Goal: Browse casually: Explore the website without a specific task or goal

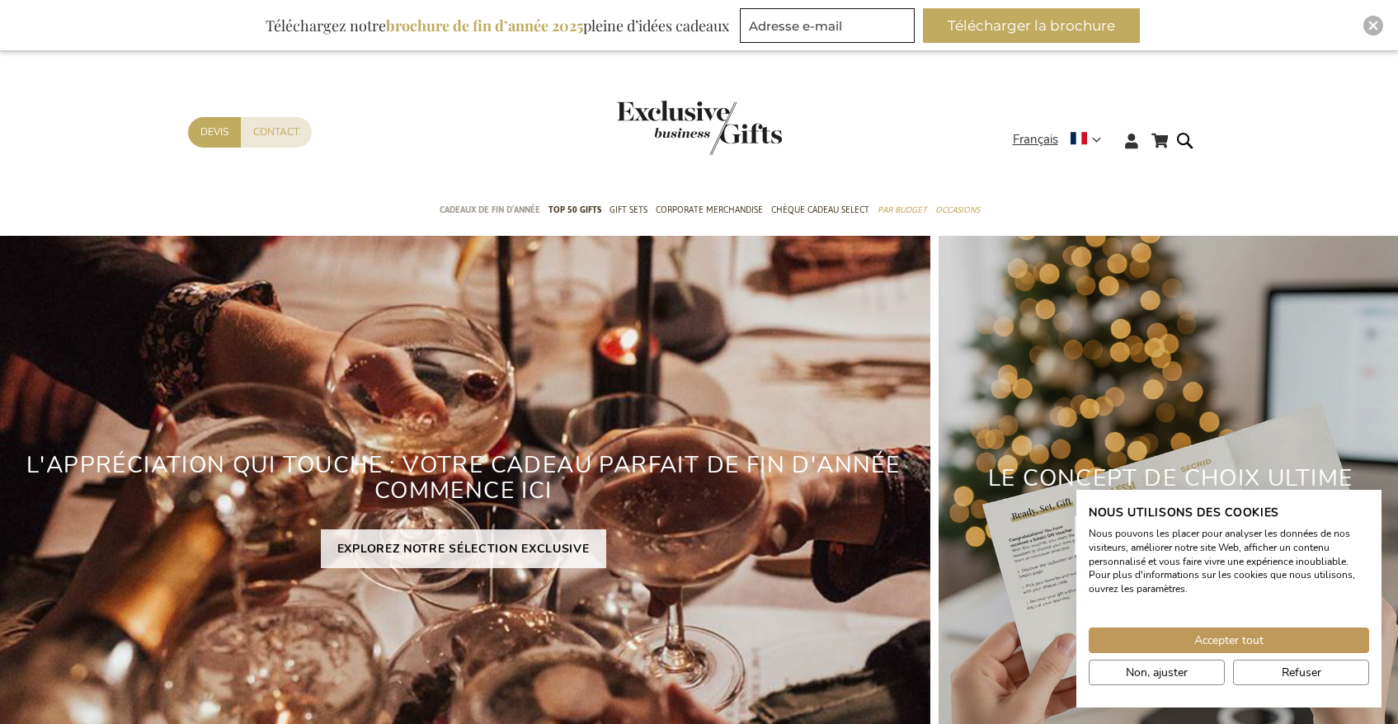
scroll to position [-1, 0]
click at [507, 217] on span "Cadeaux de fin d’année" at bounding box center [489, 209] width 101 height 17
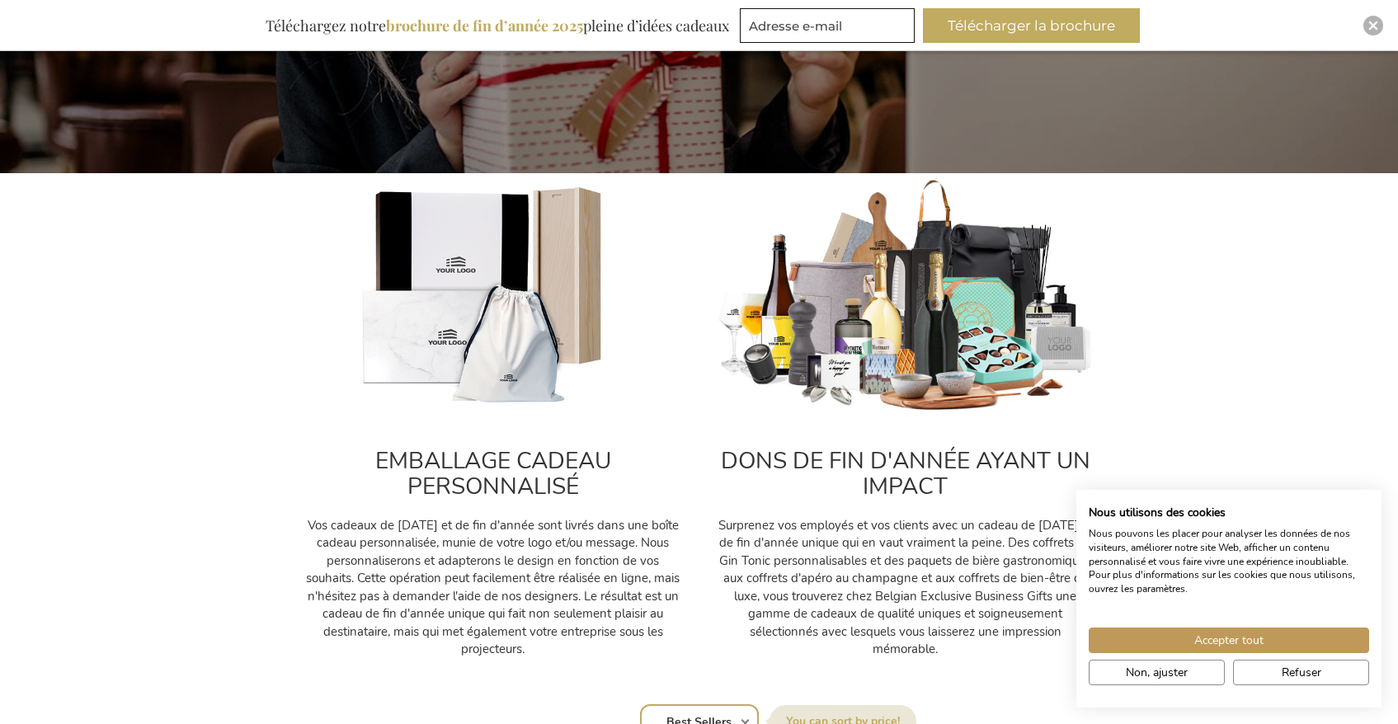
scroll to position [464, 0]
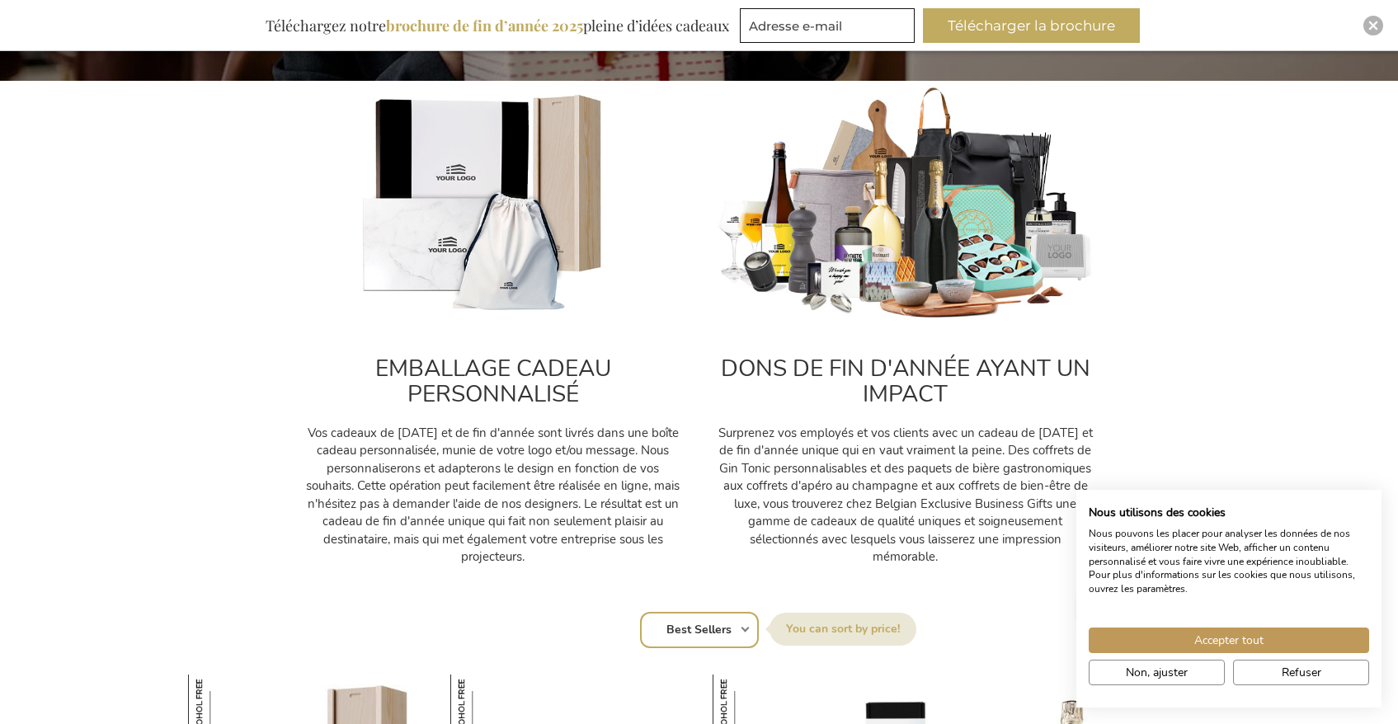
scroll to position [561, 0]
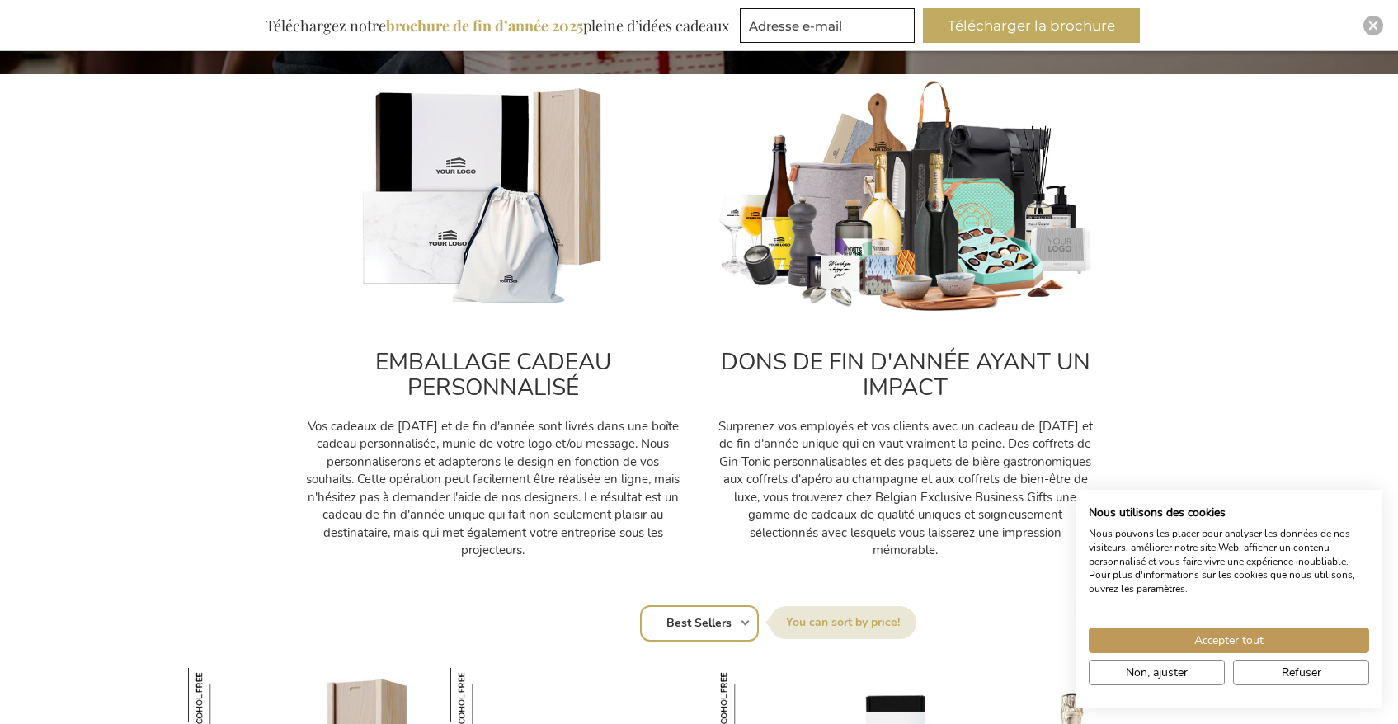
click at [353, 418] on p "Vos cadeaux de [DATE] et de fin d'année sont livrés dans une boîte cadeau perso…" at bounding box center [492, 488] width 379 height 141
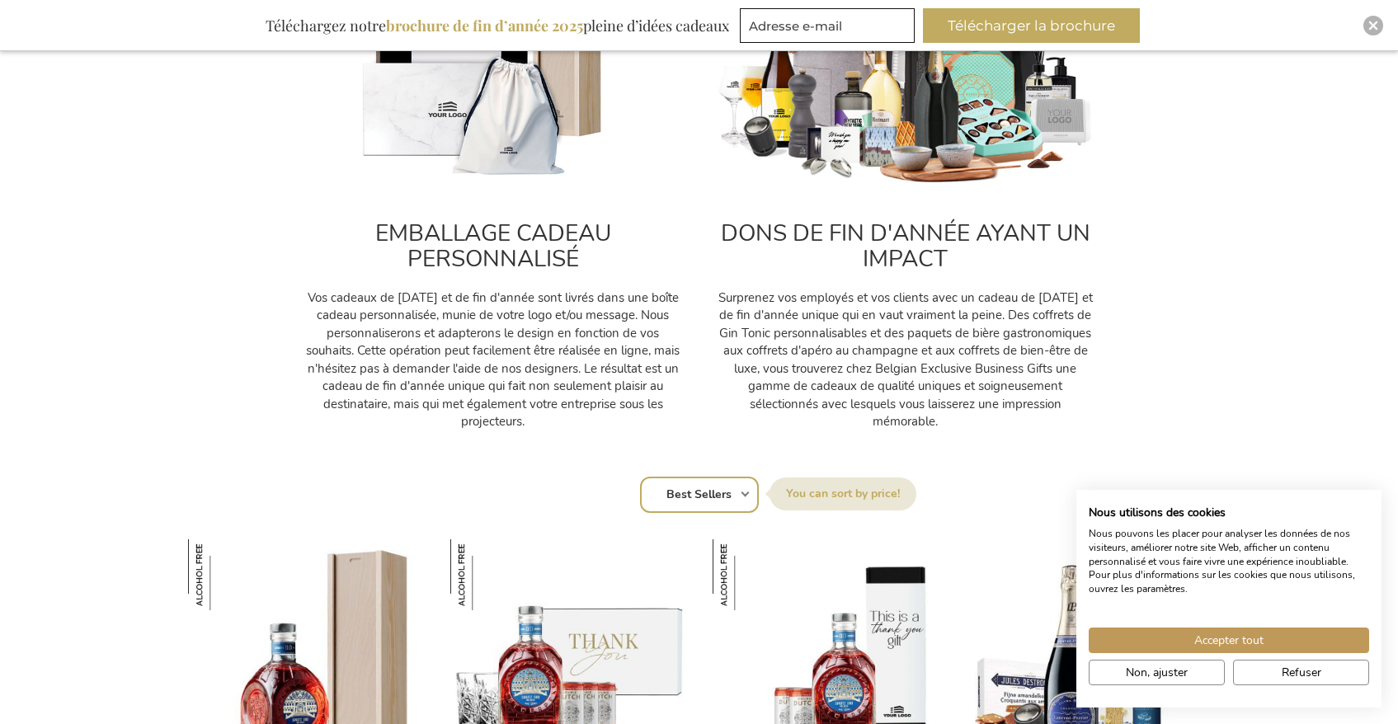
scroll to position [789, 0]
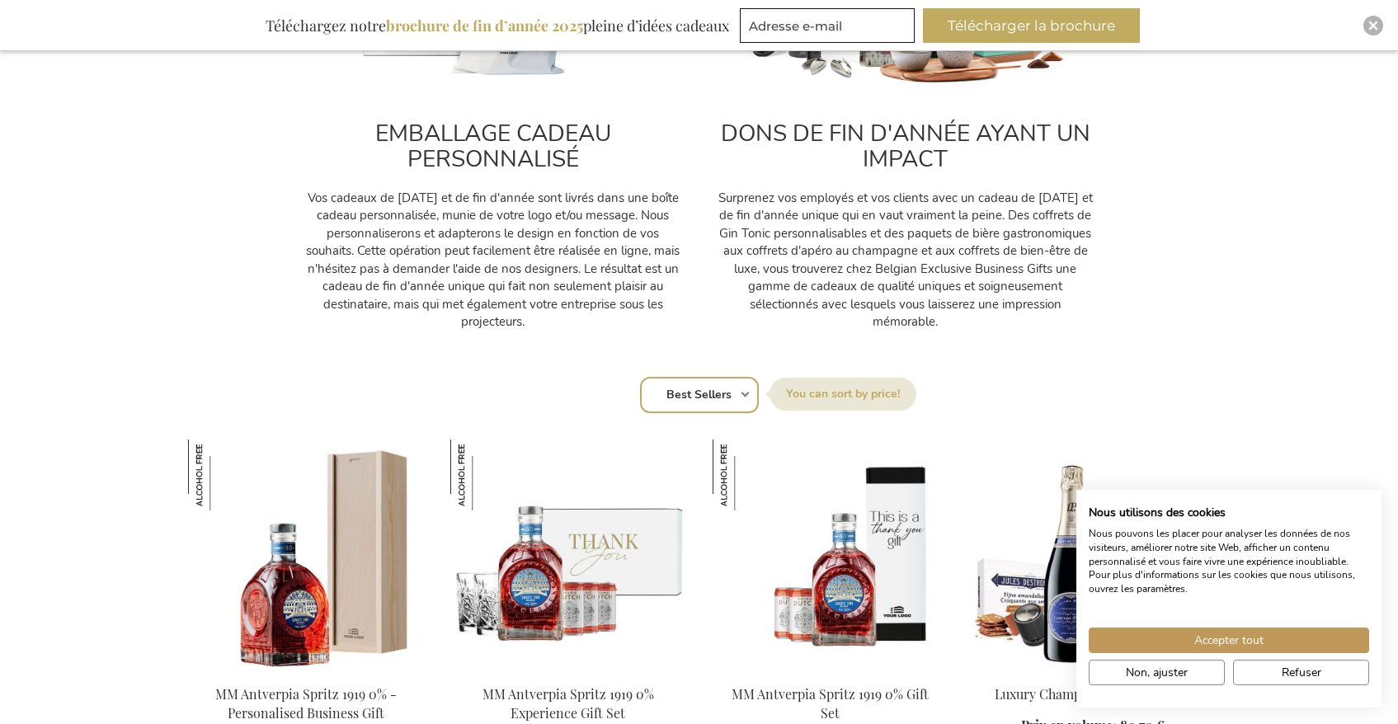
click at [908, 124] on h2 "DONS DE FIN D'ANNÉE AYANT UN IMPACT" at bounding box center [905, 146] width 379 height 51
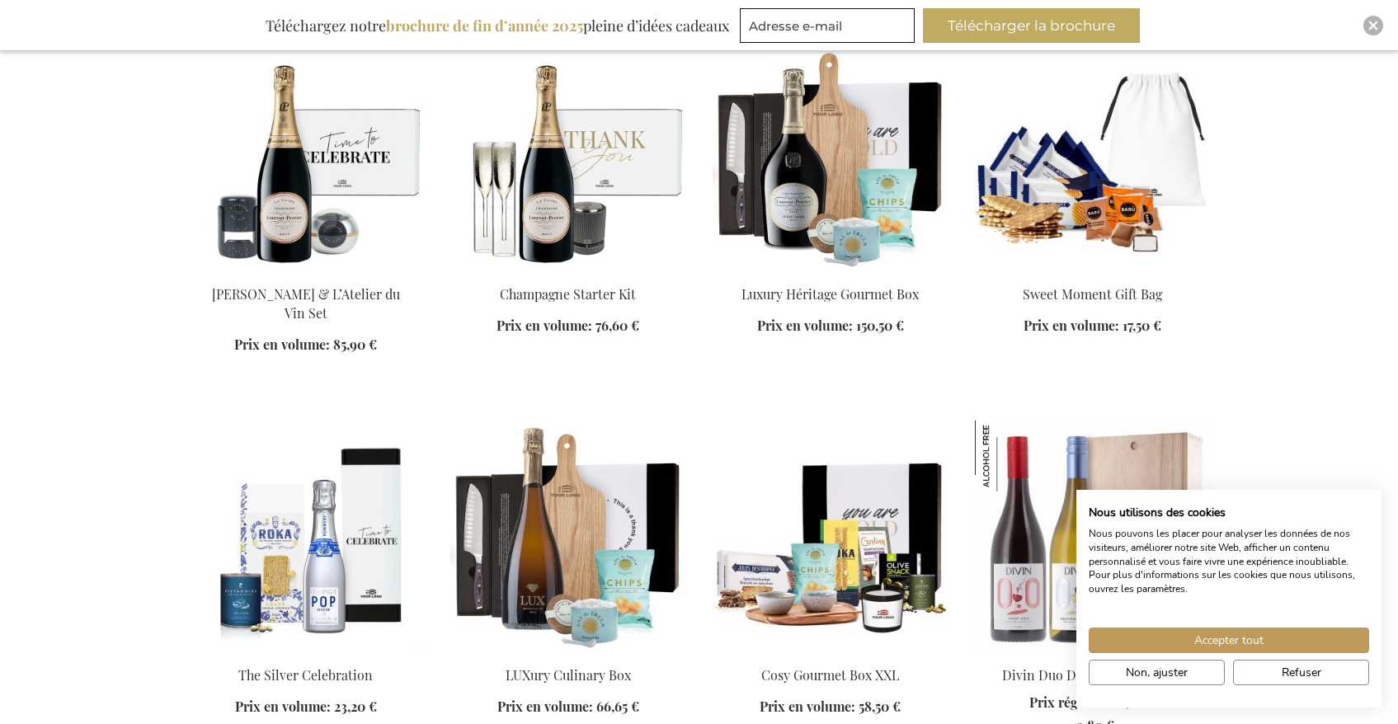
scroll to position [1572, 0]
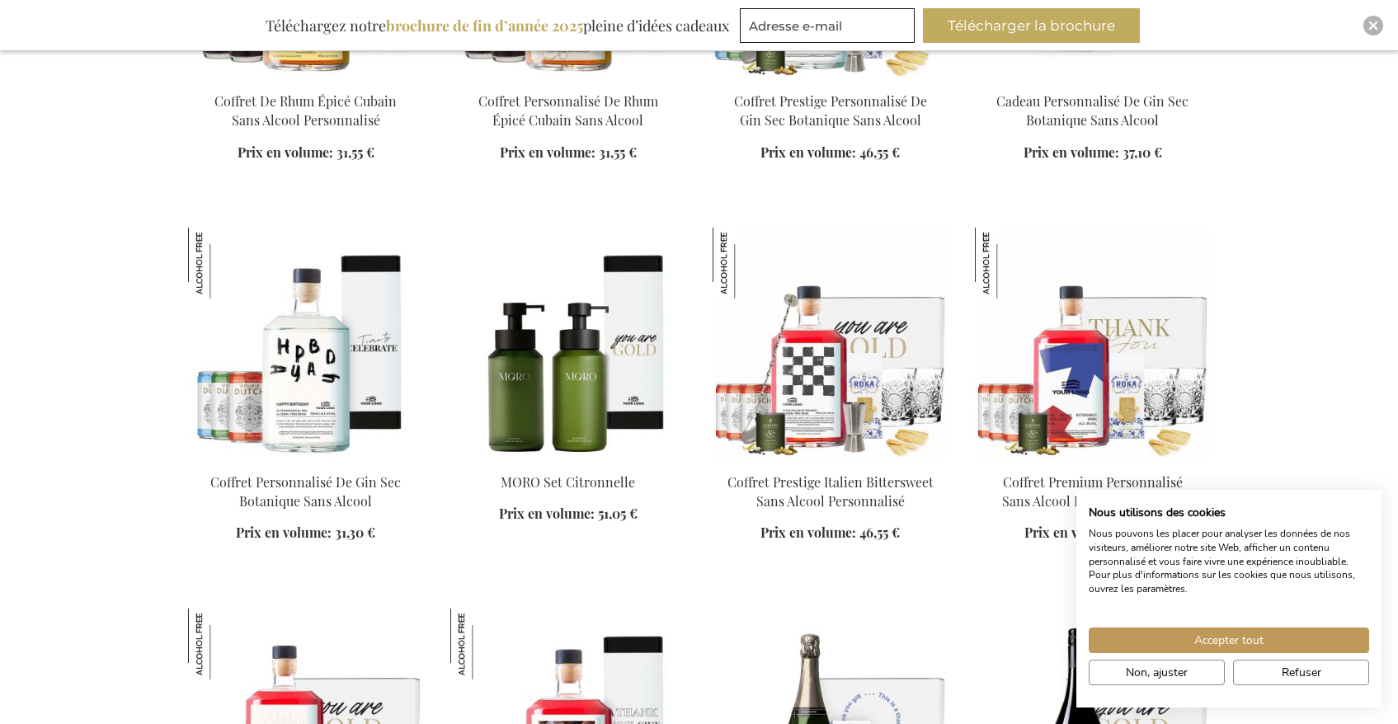
scroll to position [3258, 0]
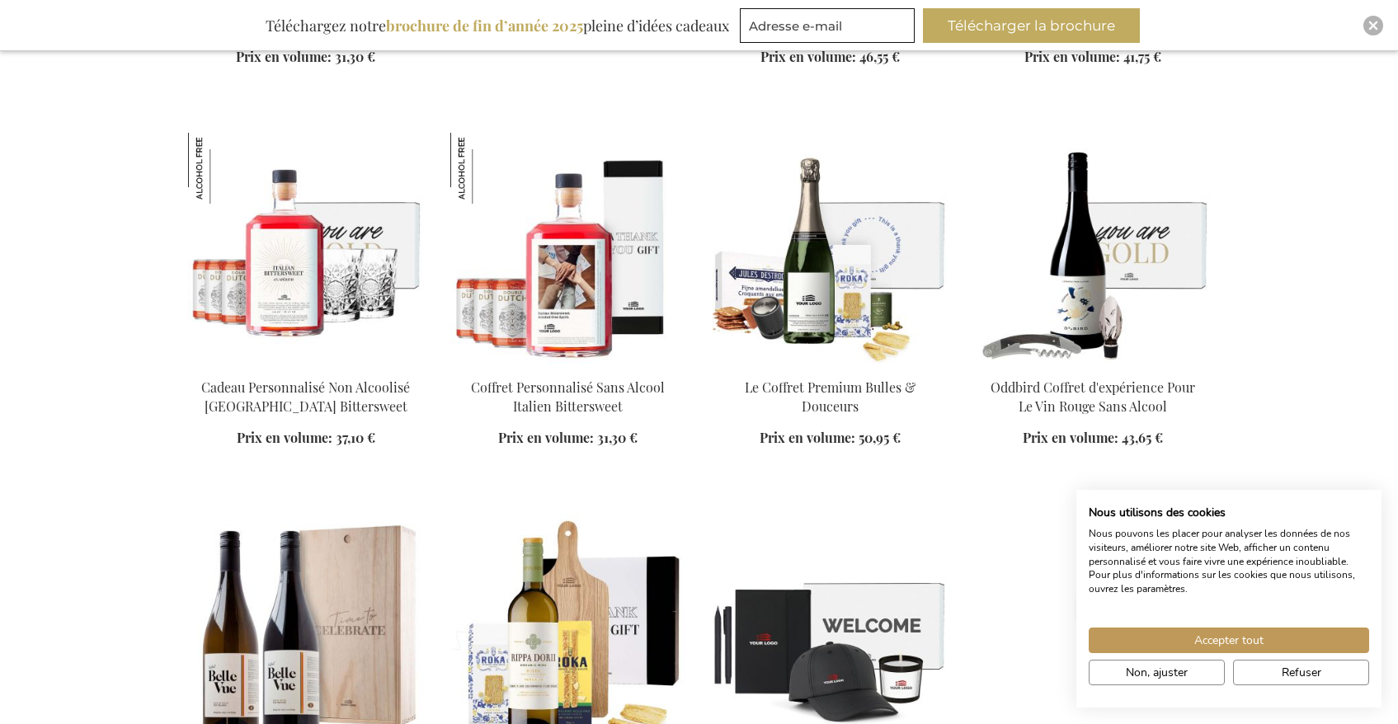
scroll to position [3726, 0]
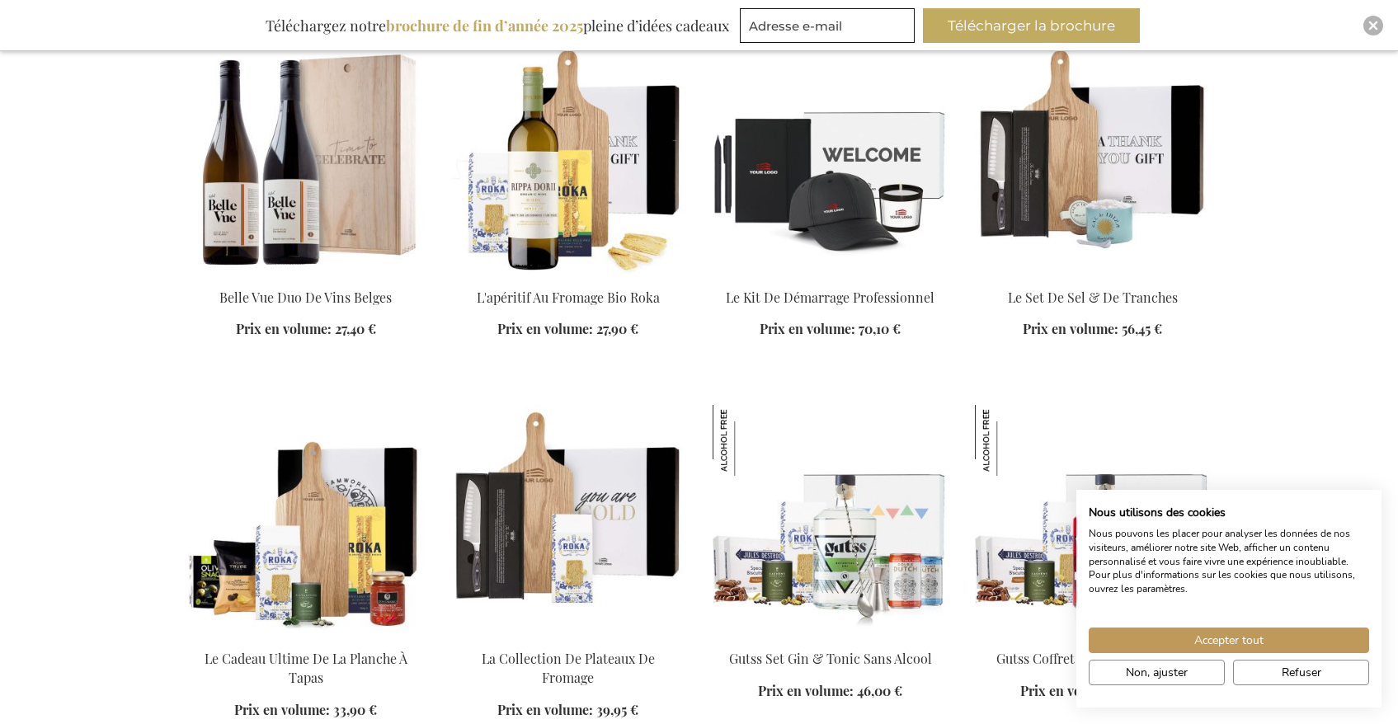
scroll to position [4188, 0]
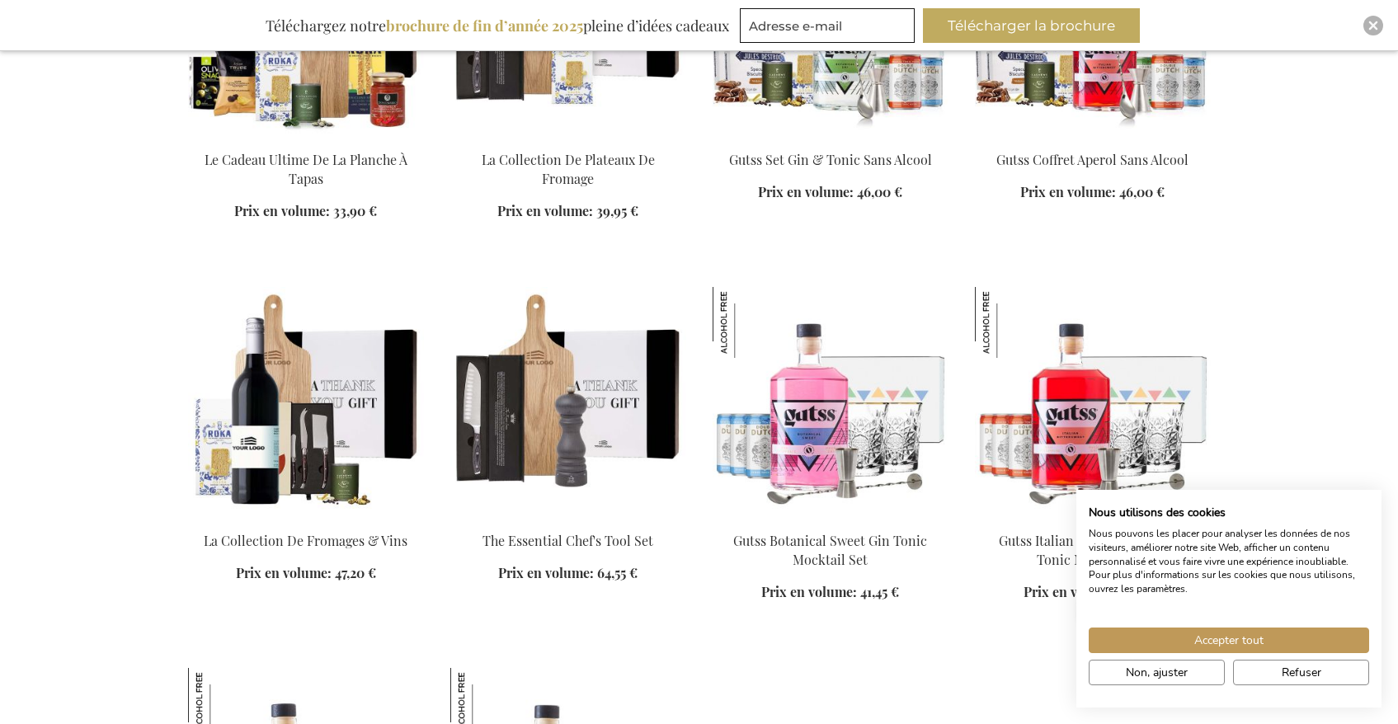
scroll to position [4696, 2]
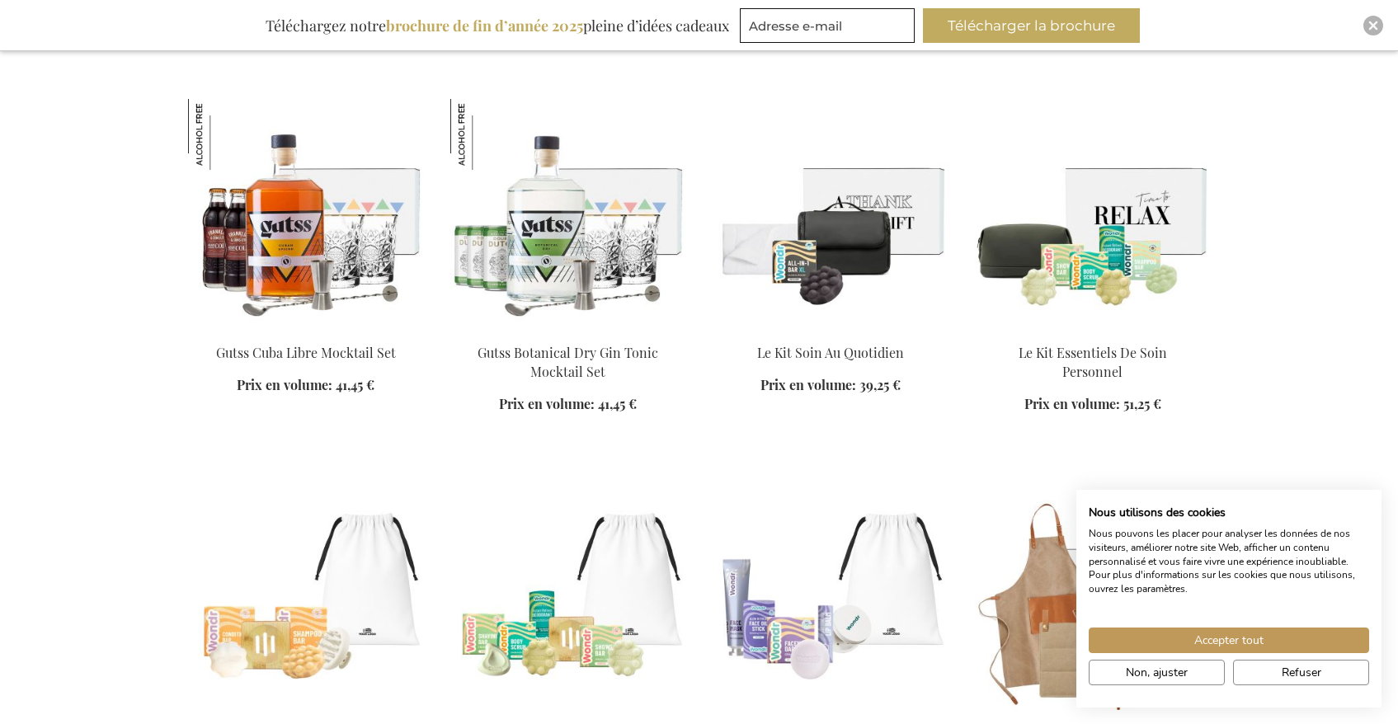
scroll to position [5263, 2]
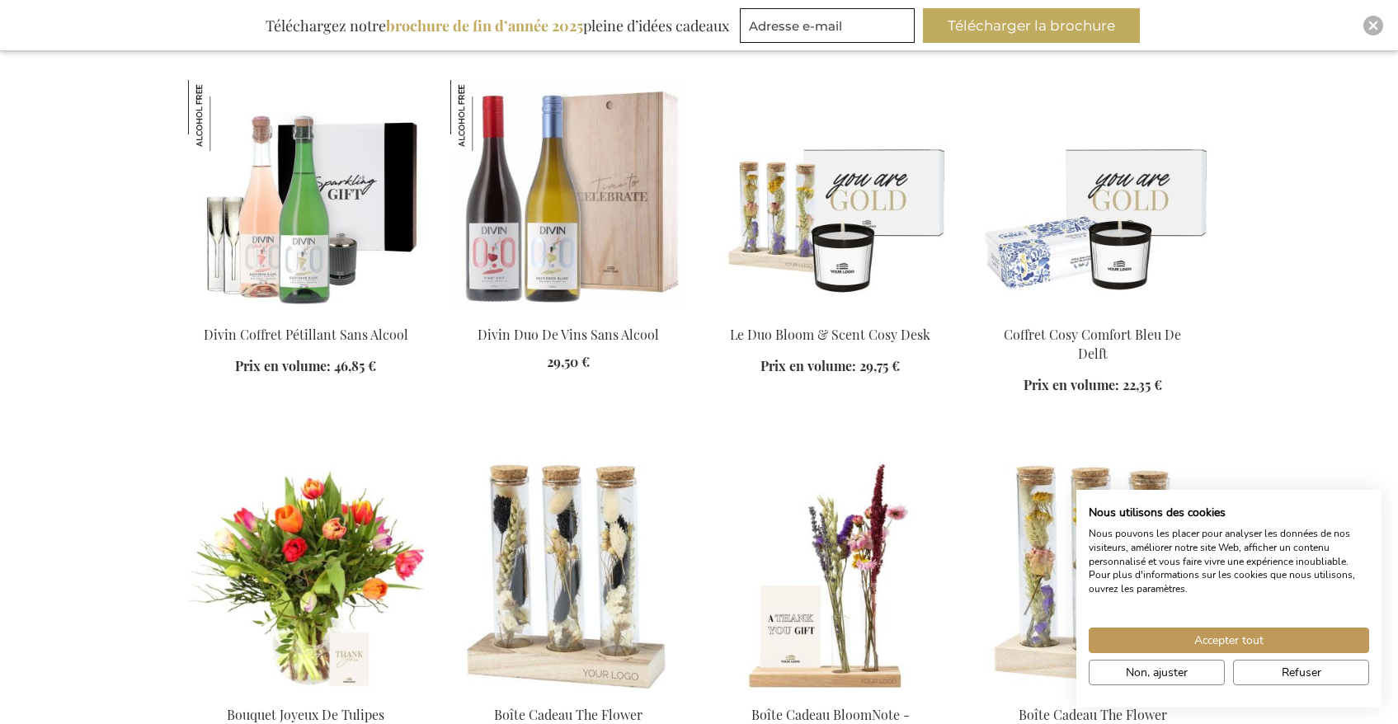
scroll to position [6429, 2]
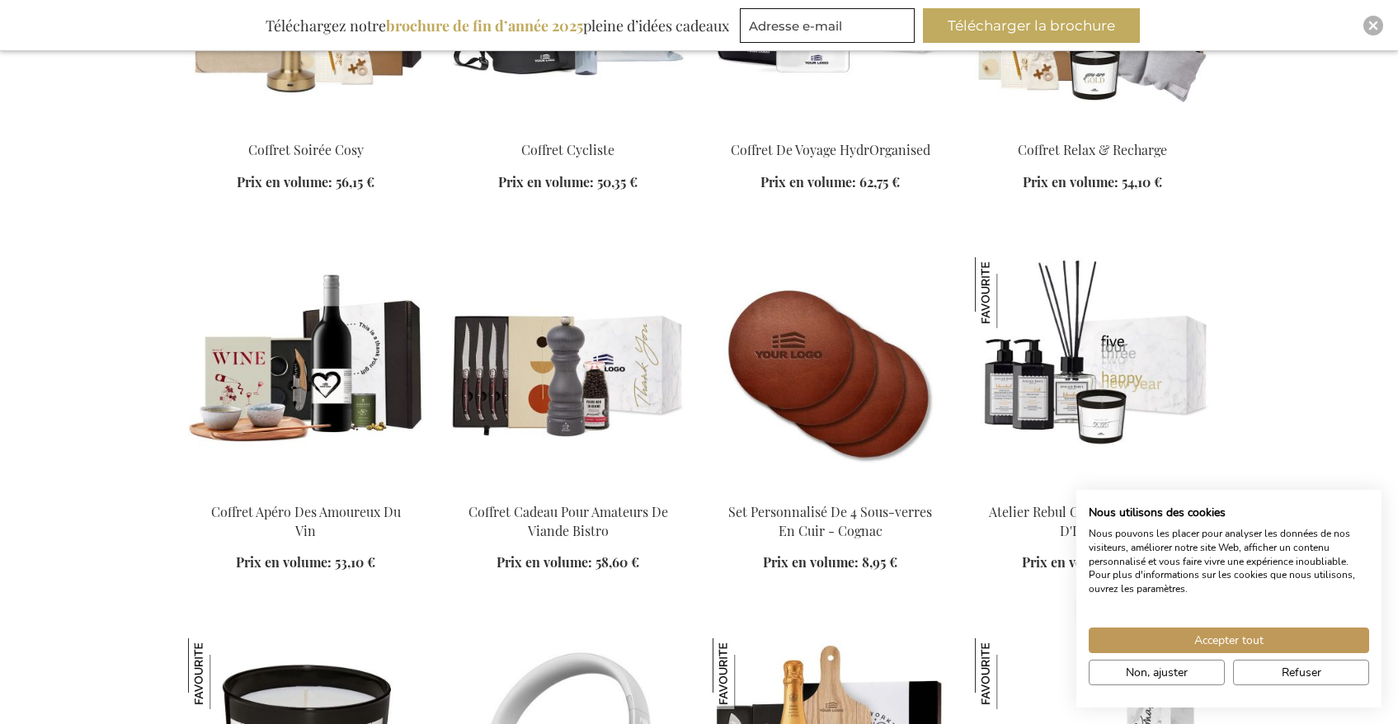
scroll to position [10046, 2]
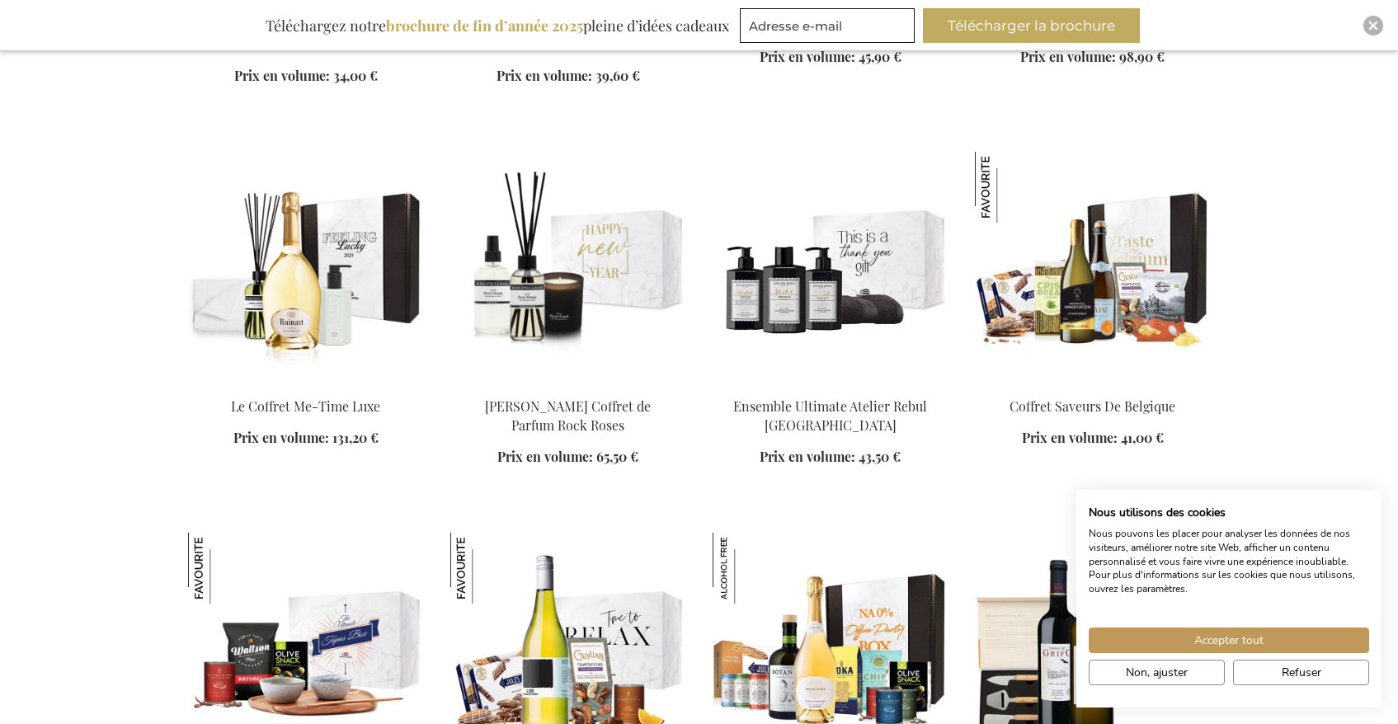
scroll to position [19795, 3]
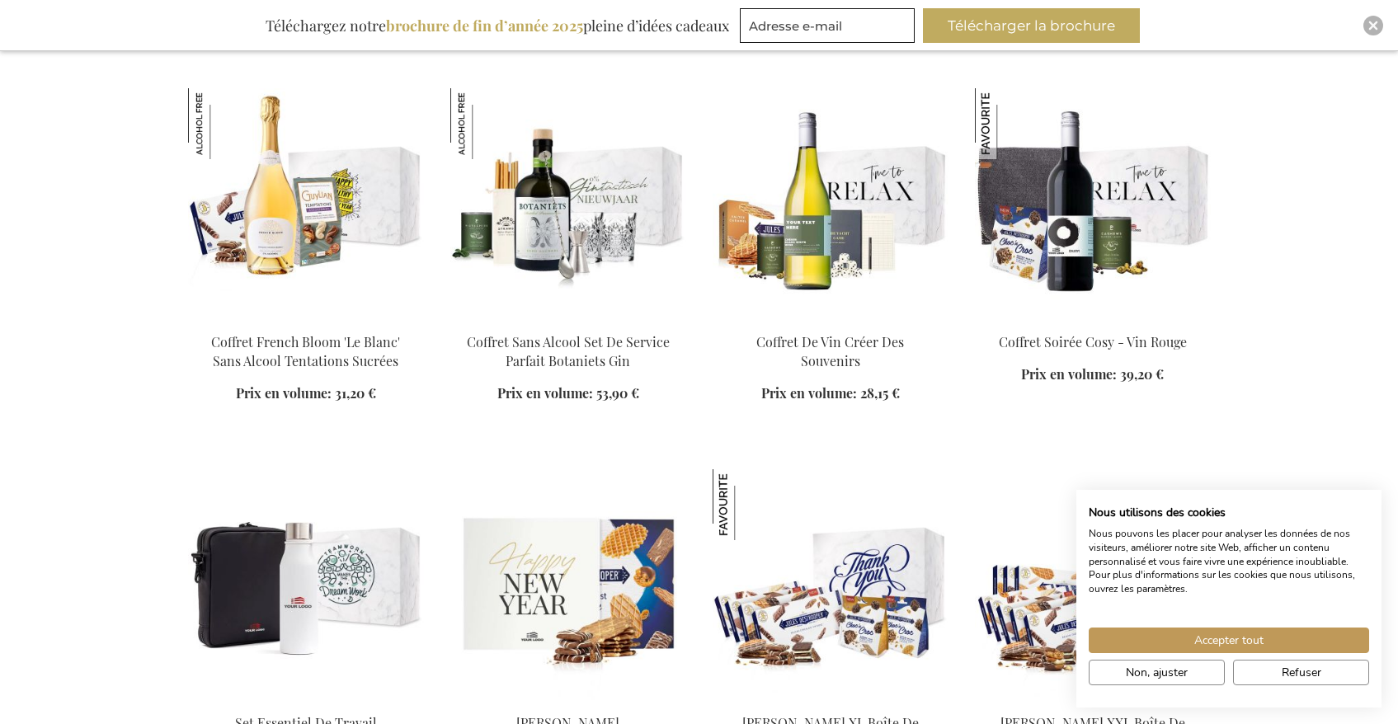
scroll to position [21064, 3]
